Goal: Task Accomplishment & Management: Manage account settings

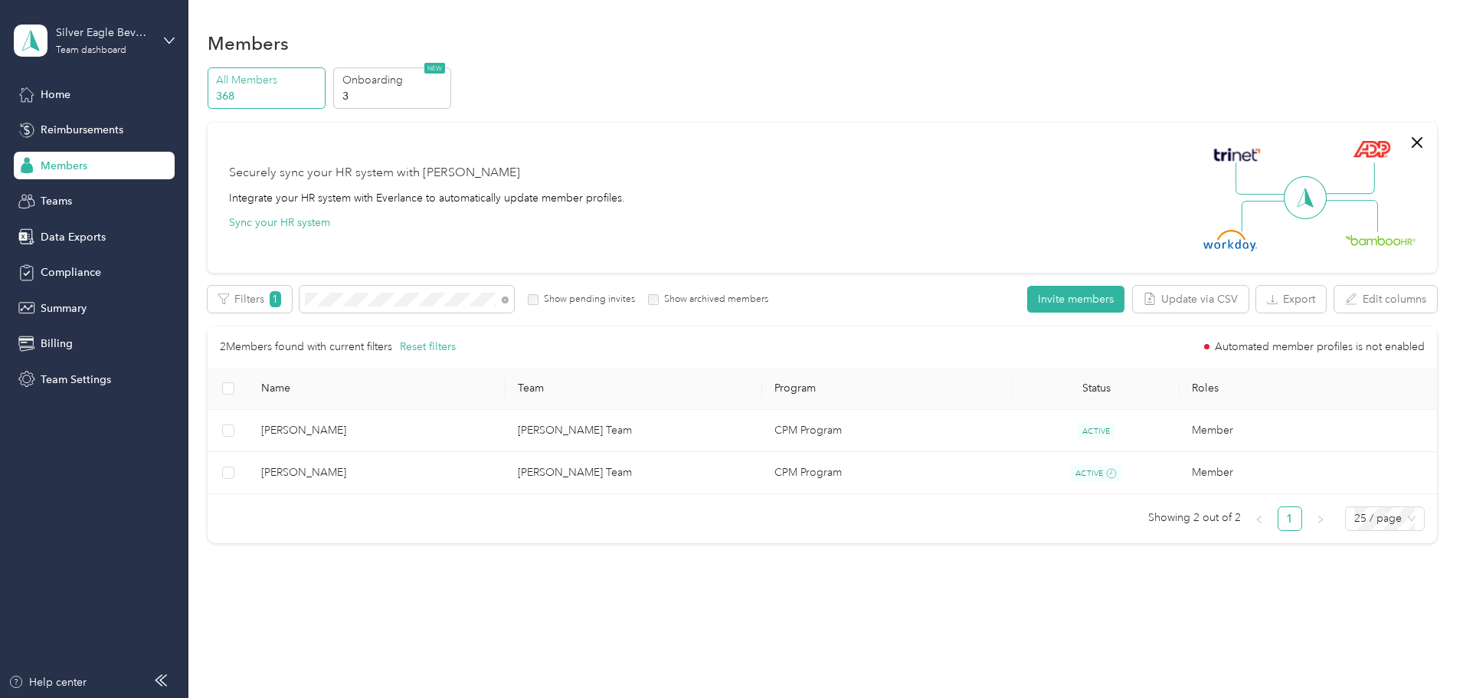
click at [178, 42] on aside "Silver Eagle Beverages Team dashboard Home Reimbursements Members Teams Data Ex…" at bounding box center [94, 349] width 188 height 698
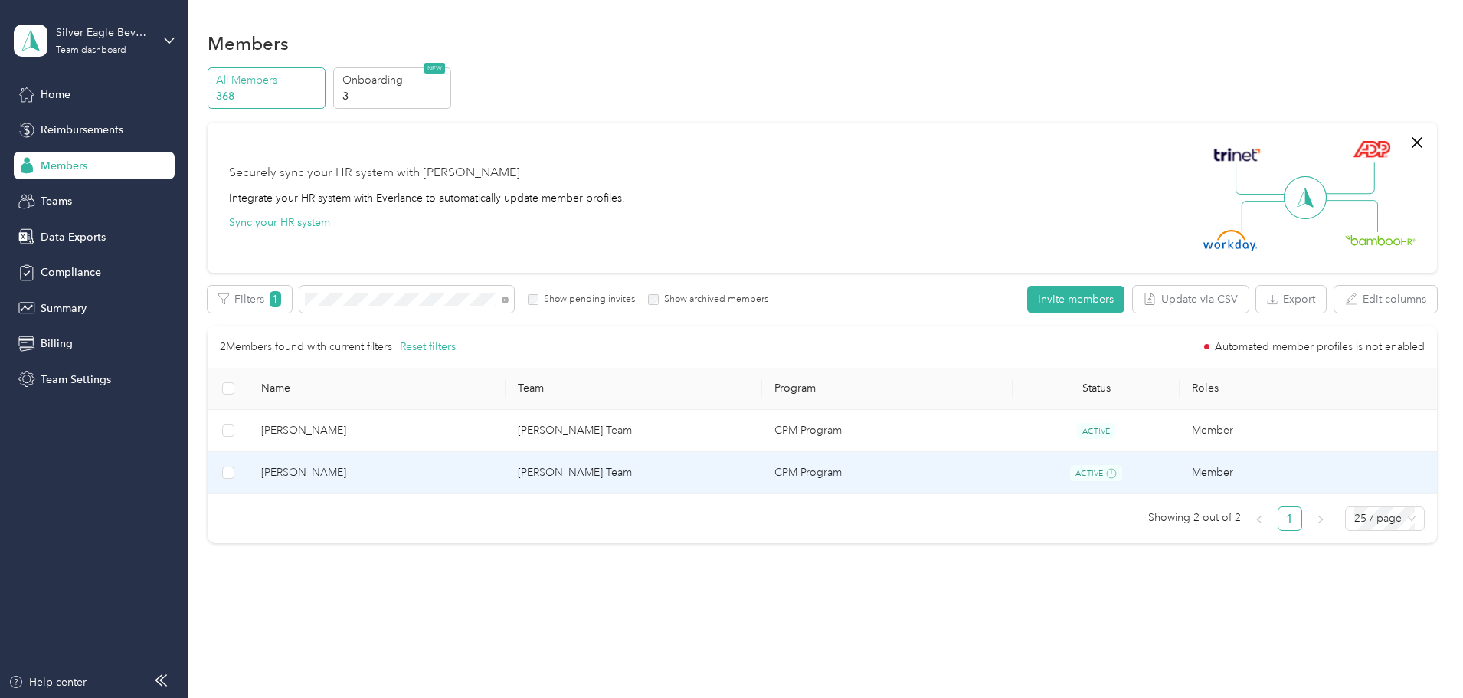
click at [411, 466] on span "[PERSON_NAME]" at bounding box center [377, 472] width 232 height 17
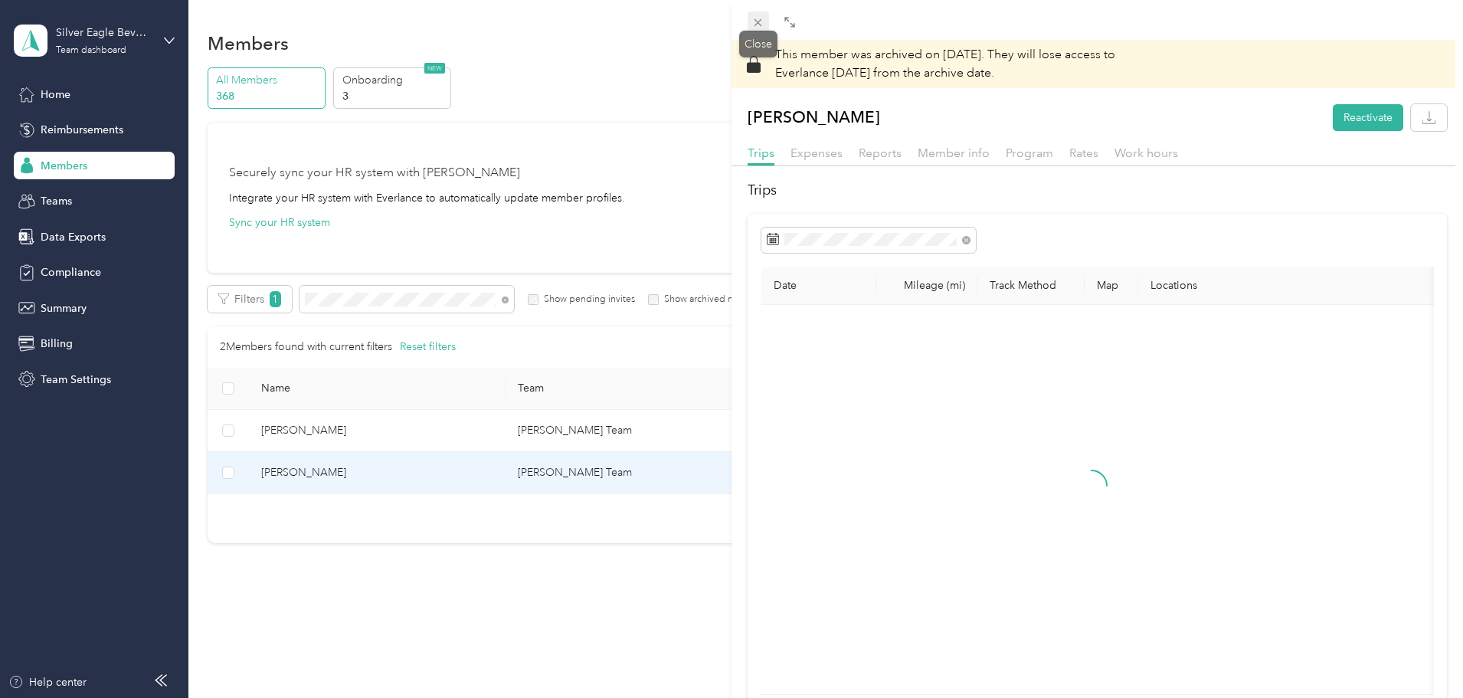
click at [757, 21] on icon at bounding box center [758, 23] width 8 height 8
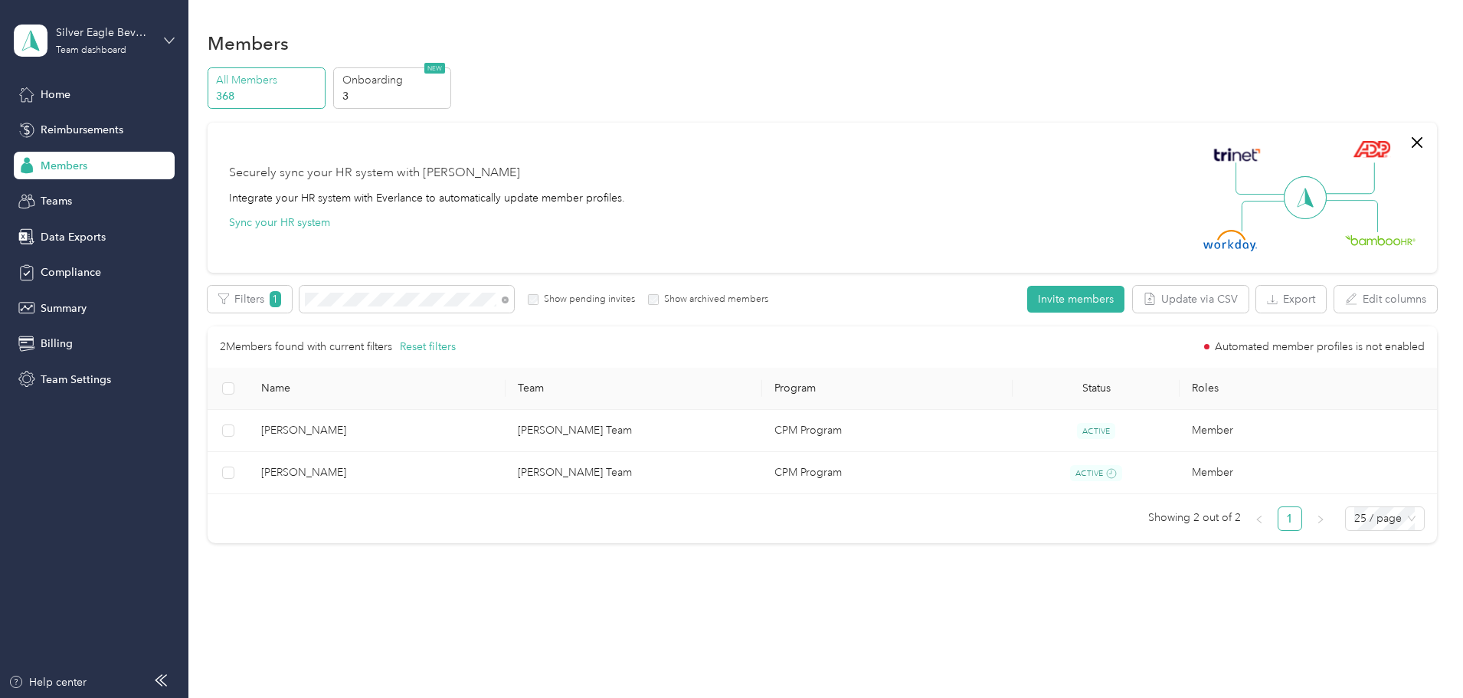
click at [173, 38] on icon at bounding box center [169, 40] width 9 height 5
click at [109, 185] on div "Log out" at bounding box center [262, 195] width 474 height 27
